Goal: Information Seeking & Learning: Check status

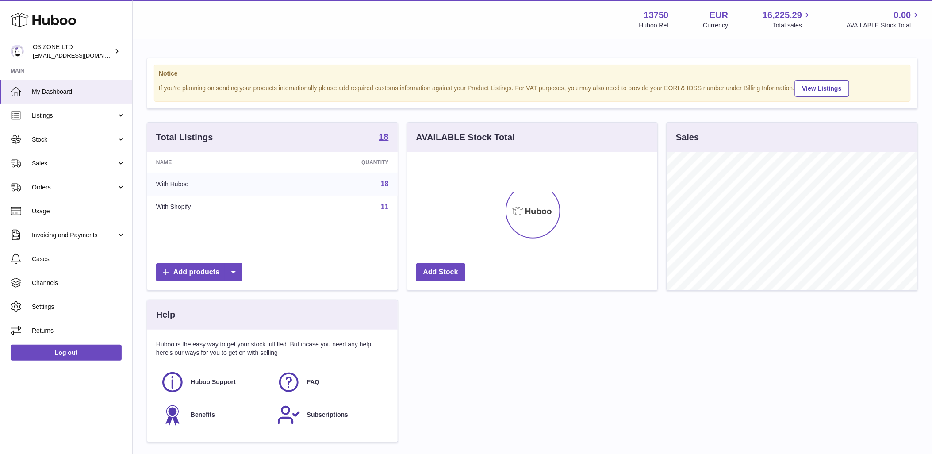
scroll to position [138, 250]
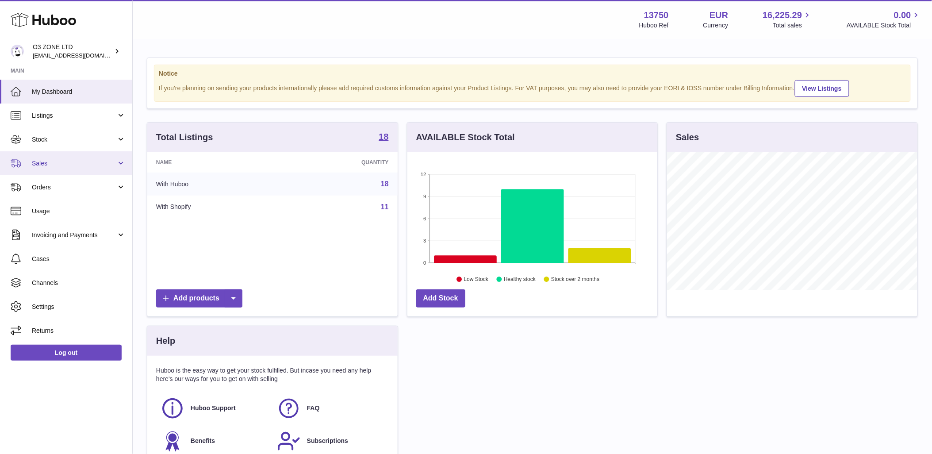
click at [58, 169] on link "Sales" at bounding box center [66, 163] width 132 height 24
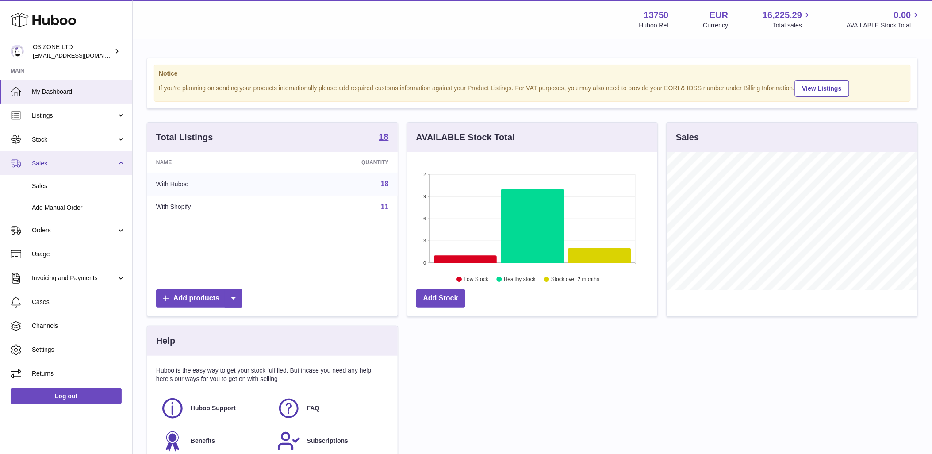
click at [58, 169] on link "Sales" at bounding box center [66, 163] width 132 height 24
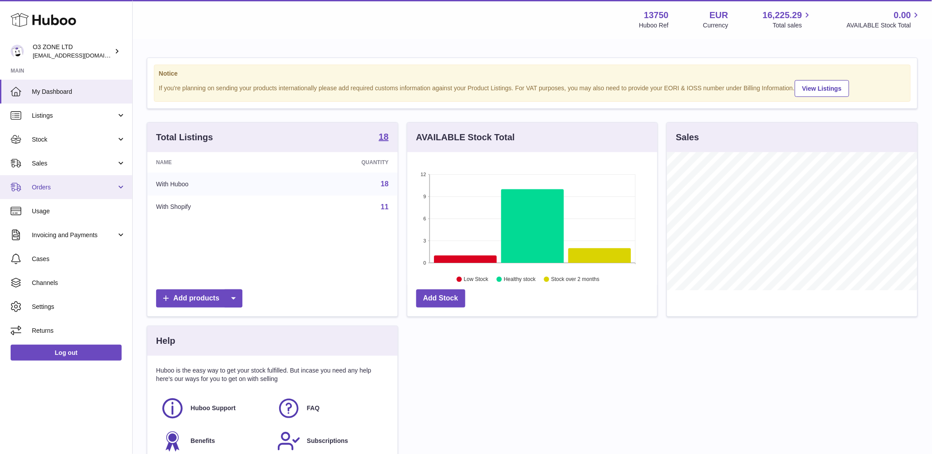
click at [54, 188] on span "Orders" at bounding box center [74, 187] width 84 height 8
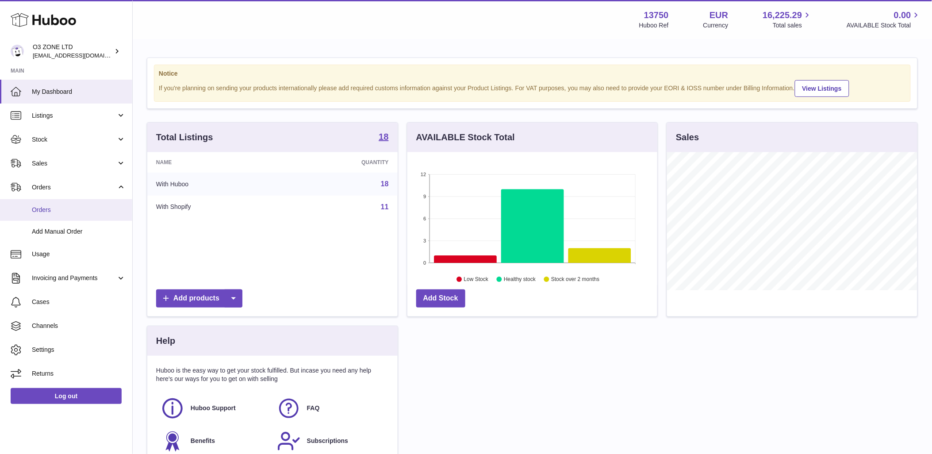
click at [49, 207] on span "Orders" at bounding box center [79, 210] width 94 height 8
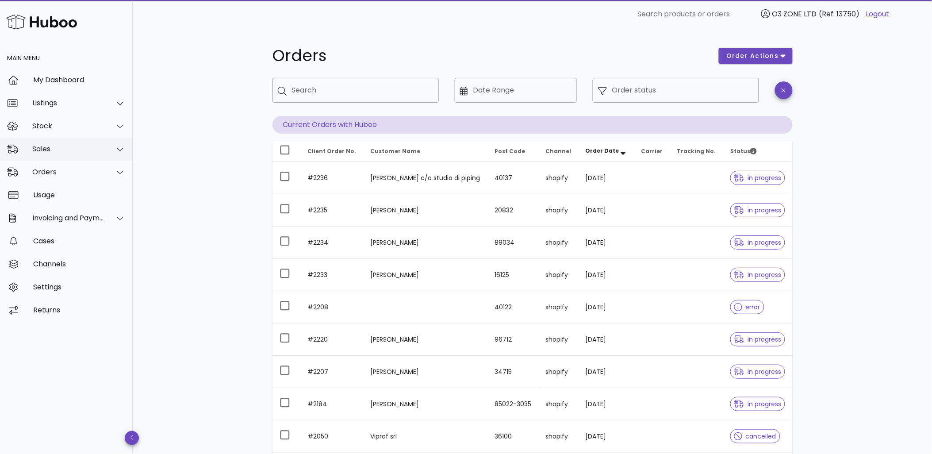
click at [58, 146] on div "Sales" at bounding box center [68, 149] width 72 height 8
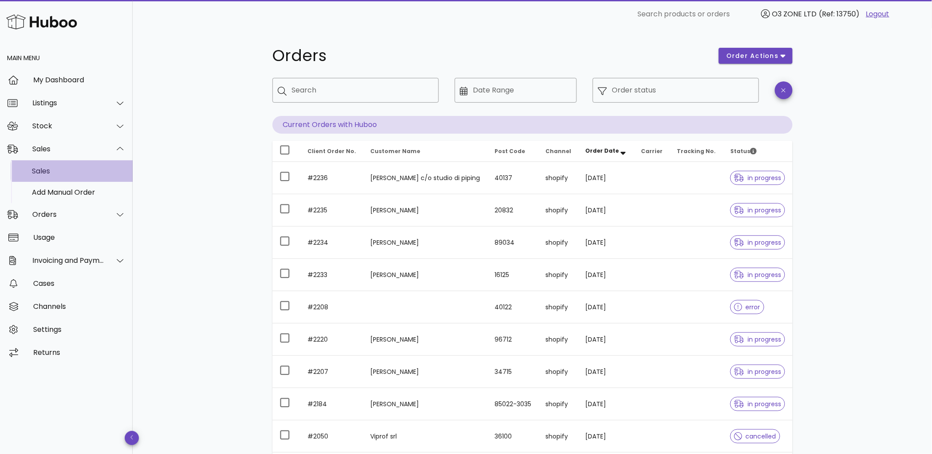
click at [45, 170] on div "Sales" at bounding box center [79, 171] width 94 height 8
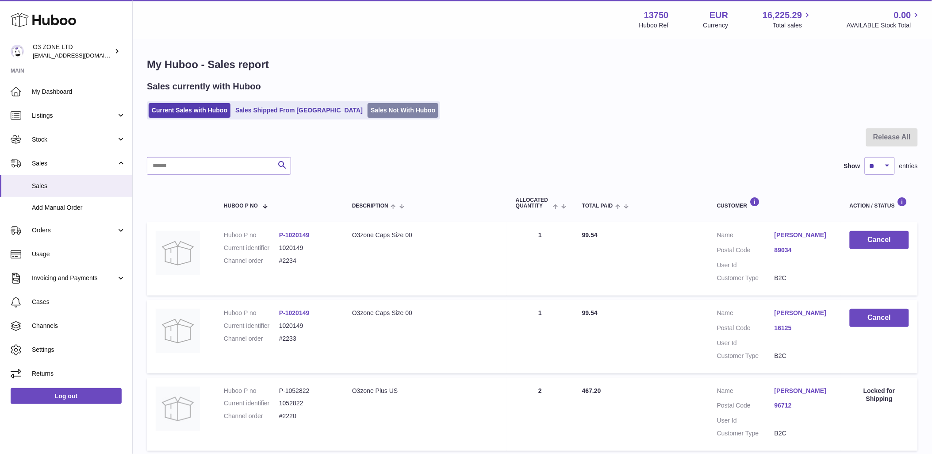
click at [368, 105] on link "Sales Not With Huboo" at bounding box center [403, 110] width 71 height 15
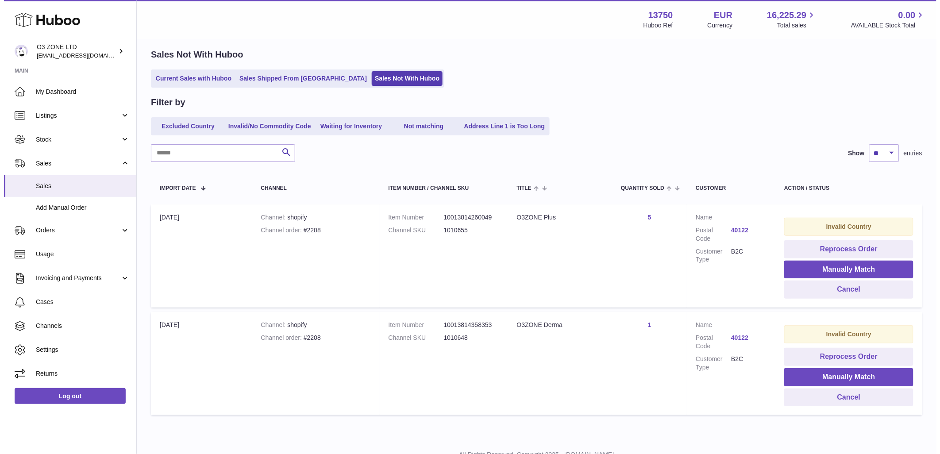
scroll to position [67, 0]
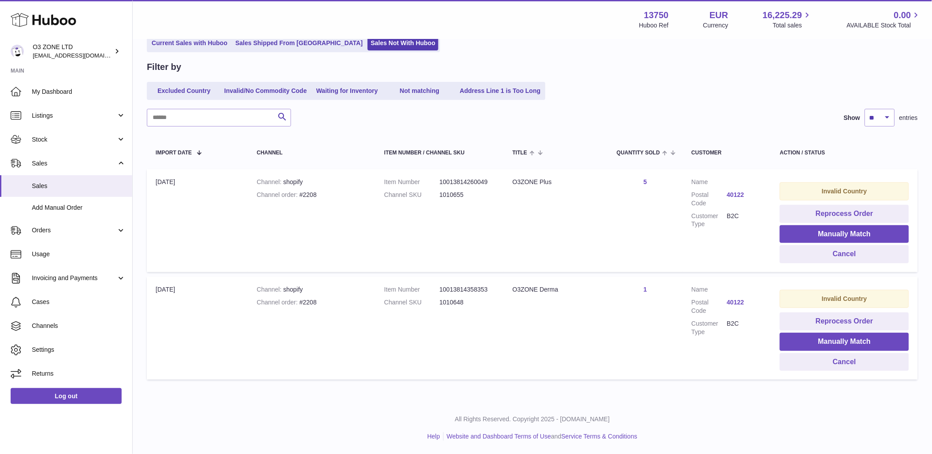
click at [732, 191] on link "40122" at bounding box center [744, 195] width 35 height 8
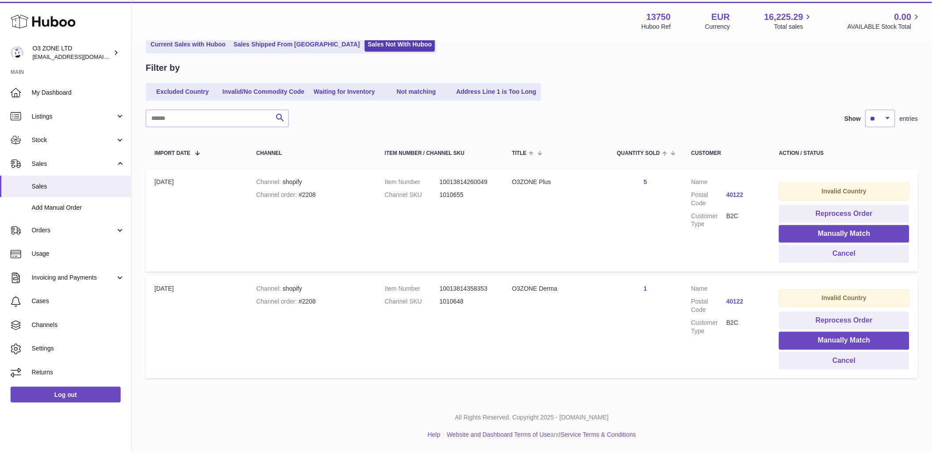
scroll to position [0, 0]
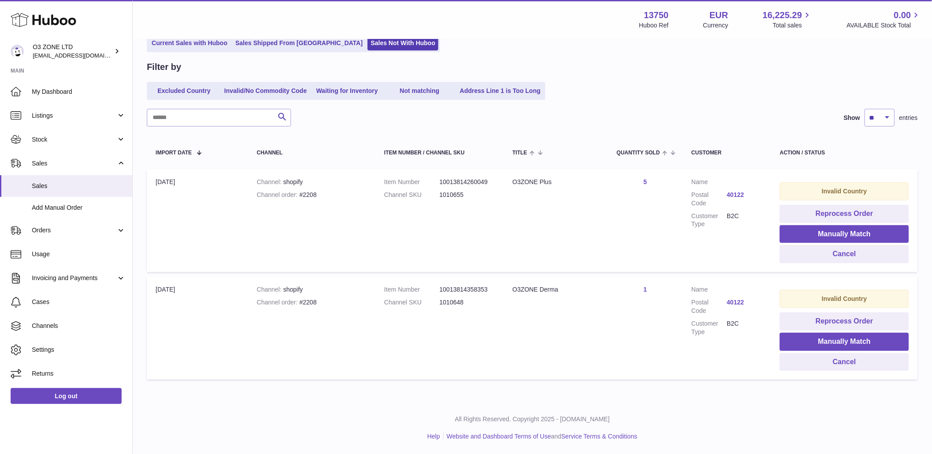
drag, startPoint x: 698, startPoint y: 250, endPoint x: 649, endPoint y: 223, distance: 55.6
click at [694, 248] on div at bounding box center [466, 227] width 932 height 454
click at [190, 46] on link "Current Sales with Huboo" at bounding box center [190, 43] width 82 height 15
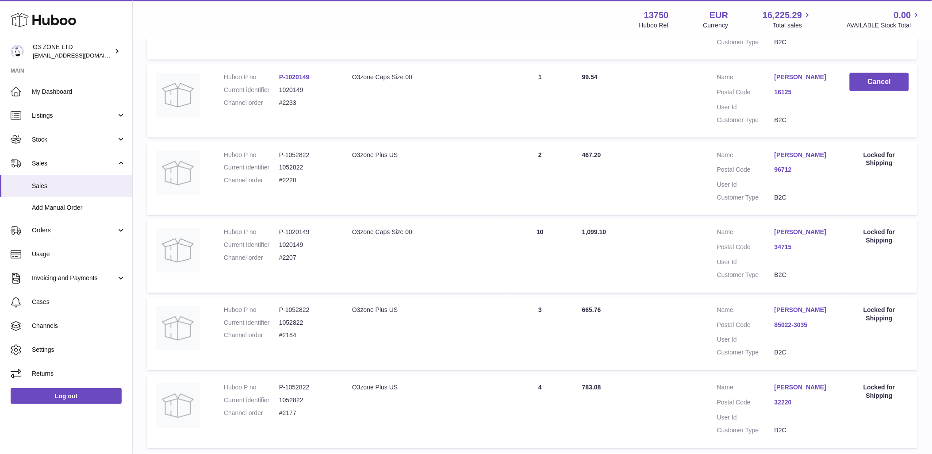
scroll to position [203, 0]
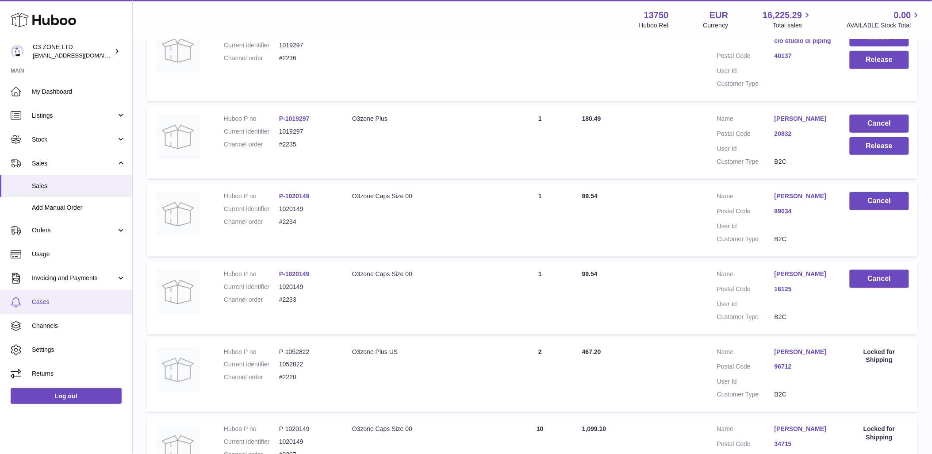
click at [50, 299] on span "Cases" at bounding box center [79, 302] width 94 height 8
